Goal: Find specific page/section: Find specific page/section

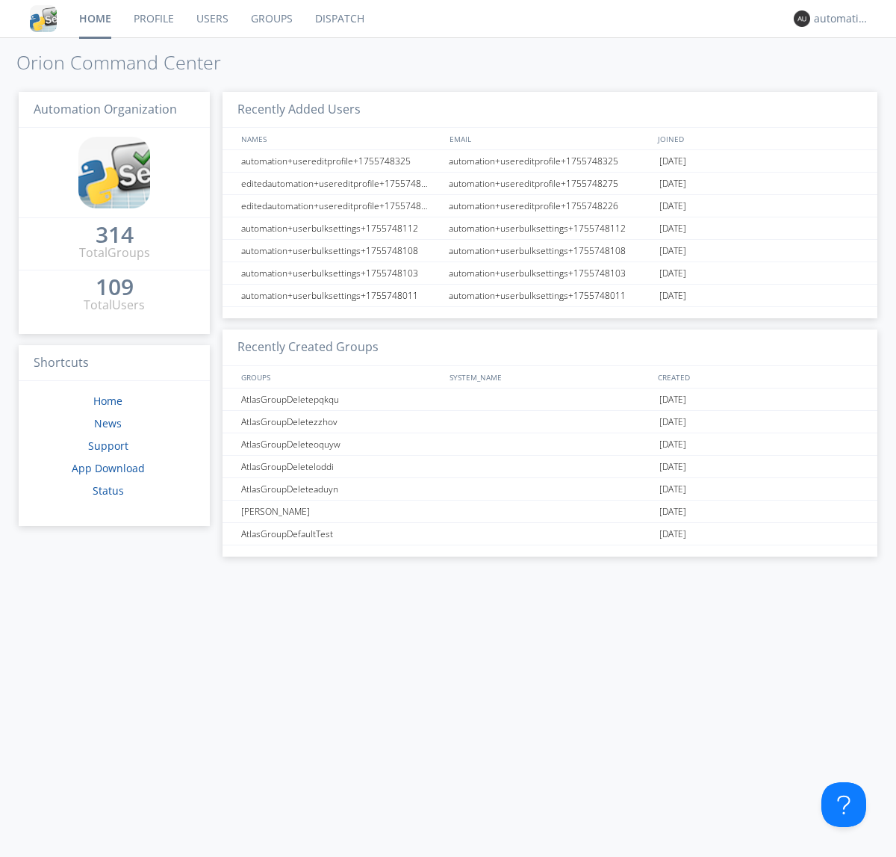
click at [338, 19] on link "Dispatch" at bounding box center [340, 18] width 72 height 37
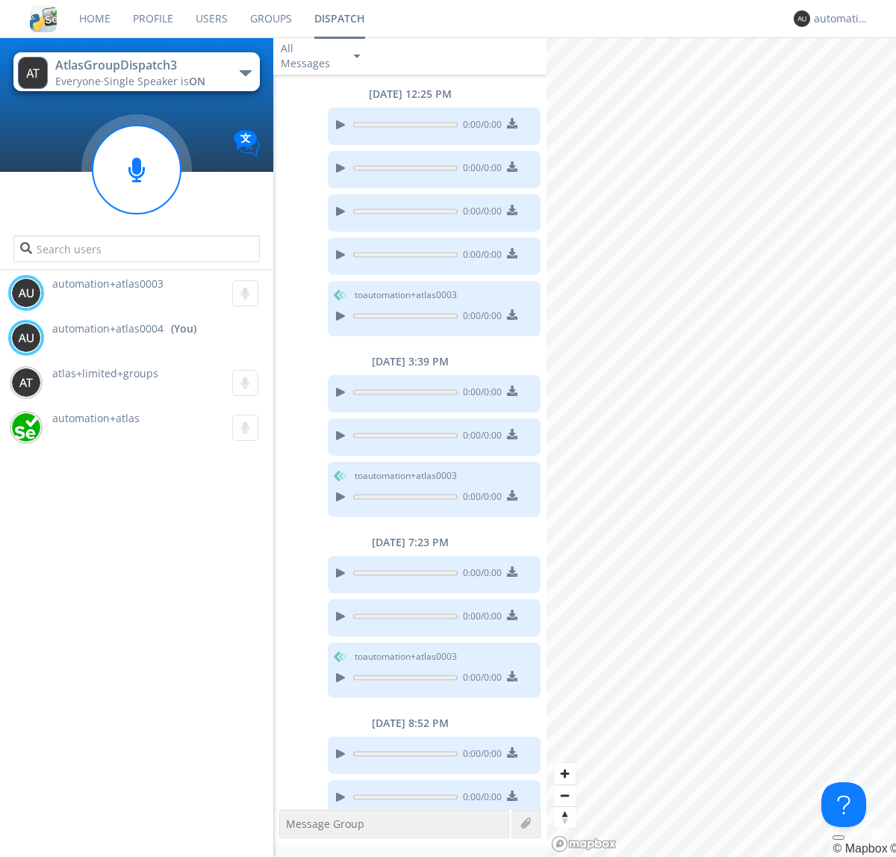
scroll to position [14, 0]
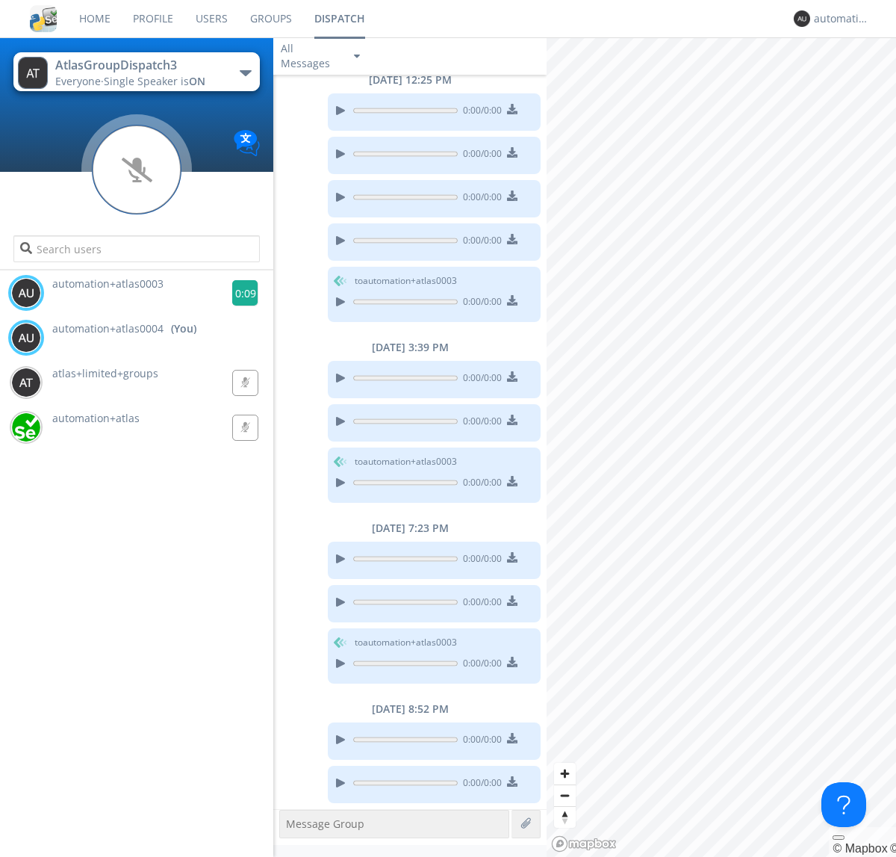
click at [239, 293] on g at bounding box center [245, 293] width 26 height 26
click at [838, 19] on div "automation+atlas0004" at bounding box center [842, 18] width 56 height 15
